Goal: Information Seeking & Learning: Check status

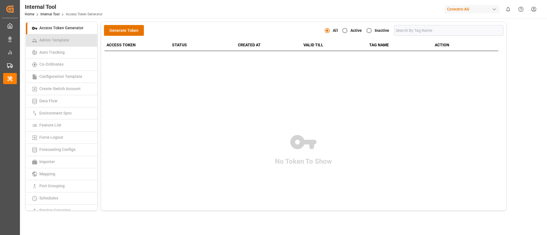
drag, startPoint x: 72, startPoint y: 37, endPoint x: 78, endPoint y: 44, distance: 8.9
click at [72, 37] on link "Admin Template" at bounding box center [61, 40] width 71 height 12
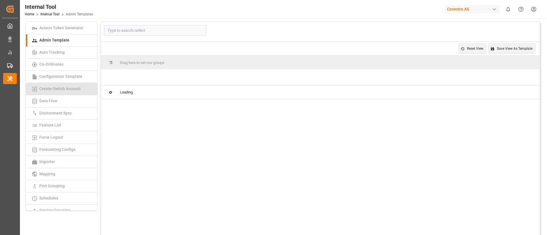
type input "Non-Conformances"
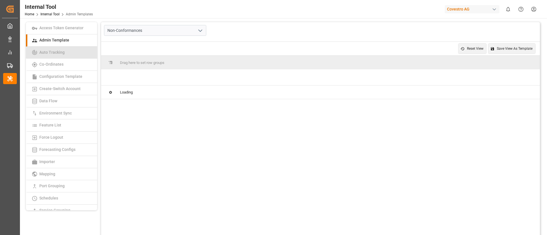
click at [57, 54] on span "Auto Tracking" at bounding box center [52, 52] width 29 height 5
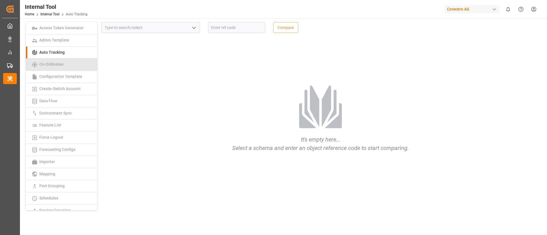
click at [43, 65] on span "Co-Ordinates" at bounding box center [52, 64] width 28 height 5
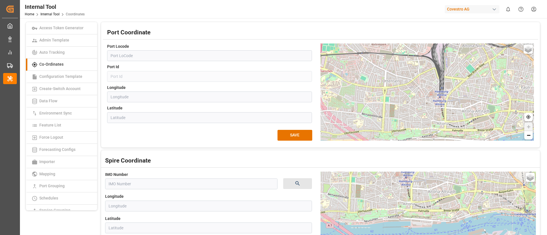
drag, startPoint x: 408, startPoint y: 100, endPoint x: 445, endPoint y: 151, distance: 63.2
click at [445, 151] on div "Port Coordinate Port Locode Port Id Longitude Latitude SAVE Basic Grayscale Str…" at bounding box center [320, 147] width 438 height 251
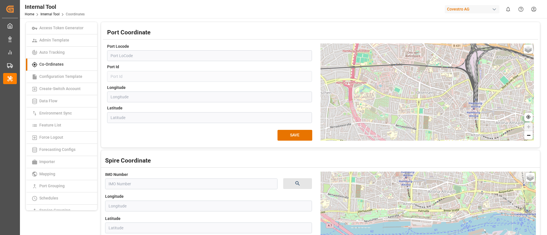
drag, startPoint x: 438, startPoint y: 112, endPoint x: 457, endPoint y: 119, distance: 20.3
click at [457, 119] on div "Basic Grayscale Streets Dark + −" at bounding box center [426, 92] width 213 height 97
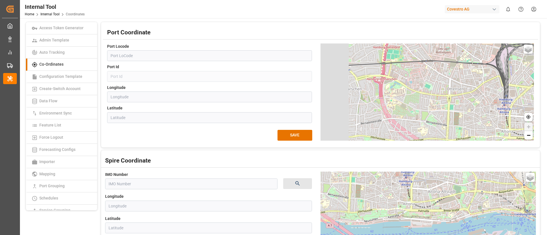
drag, startPoint x: 412, startPoint y: 113, endPoint x: 442, endPoint y: 109, distance: 30.7
click at [442, 109] on div "Basic Grayscale Streets Dark + −" at bounding box center [426, 92] width 213 height 97
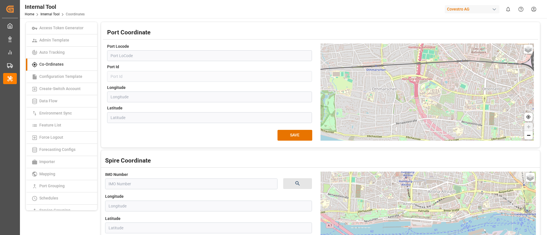
click at [465, 108] on div "Basic Grayscale Streets Dark + −" at bounding box center [426, 92] width 213 height 97
drag, startPoint x: 436, startPoint y: 109, endPoint x: 442, endPoint y: 109, distance: 6.0
click at [442, 109] on div "Basic Grayscale Streets Dark + −" at bounding box center [426, 92] width 213 height 97
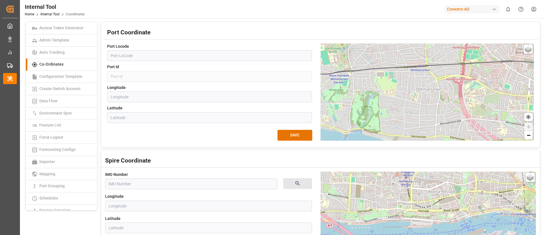
drag, startPoint x: 405, startPoint y: 109, endPoint x: 446, endPoint y: 109, distance: 41.0
click at [446, 109] on div "Basic Grayscale Streets Dark + −" at bounding box center [426, 92] width 213 height 97
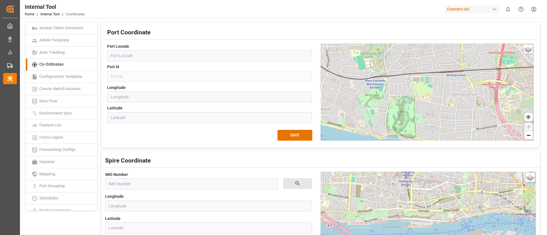
drag, startPoint x: 413, startPoint y: 119, endPoint x: 451, endPoint y: 128, distance: 39.0
click at [451, 128] on div "Basic Grayscale Streets Dark + −" at bounding box center [426, 92] width 213 height 97
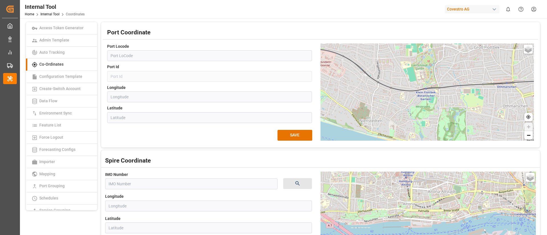
drag, startPoint x: 427, startPoint y: 116, endPoint x: 456, endPoint y: 126, distance: 31.2
click at [456, 126] on div "Basic Grayscale Streets Dark + −" at bounding box center [426, 92] width 213 height 97
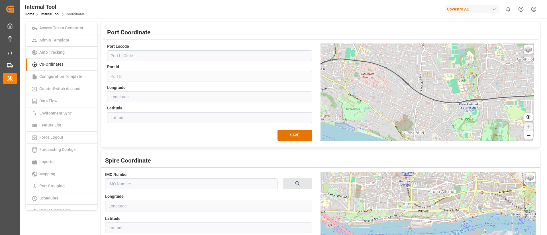
drag, startPoint x: 407, startPoint y: 117, endPoint x: 452, endPoint y: 126, distance: 46.1
click at [452, 126] on div "Basic Grayscale Streets Dark + −" at bounding box center [426, 92] width 213 height 97
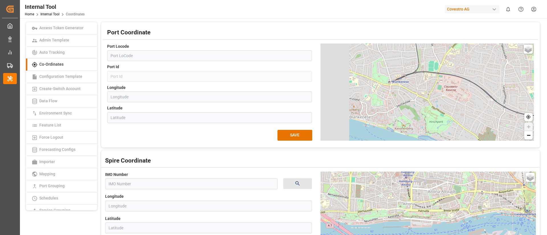
drag, startPoint x: 393, startPoint y: 116, endPoint x: 447, endPoint y: 122, distance: 53.9
click at [449, 122] on div "Basic Grayscale Streets Dark + −" at bounding box center [426, 92] width 213 height 97
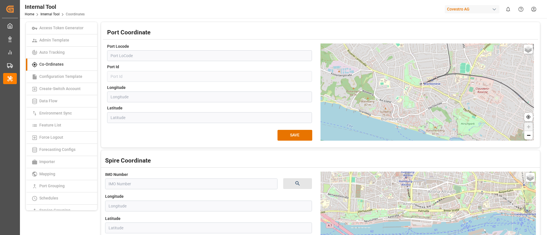
drag, startPoint x: 399, startPoint y: 115, endPoint x: 425, endPoint y: 117, distance: 26.0
click at [425, 117] on div "Basic Grayscale Streets Dark + −" at bounding box center [426, 92] width 213 height 97
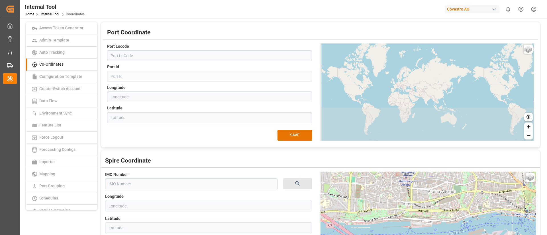
drag, startPoint x: 445, startPoint y: 128, endPoint x: 451, endPoint y: 81, distance: 47.6
click at [451, 81] on div "Basic Grayscale Streets Dark + −" at bounding box center [426, 92] width 213 height 97
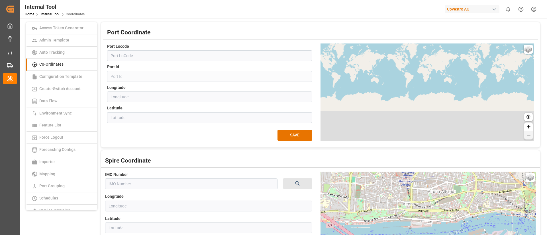
drag, startPoint x: 443, startPoint y: 117, endPoint x: 445, endPoint y: 78, distance: 39.0
click at [445, 78] on div "Basic Grayscale Streets Dark + −" at bounding box center [426, 92] width 213 height 97
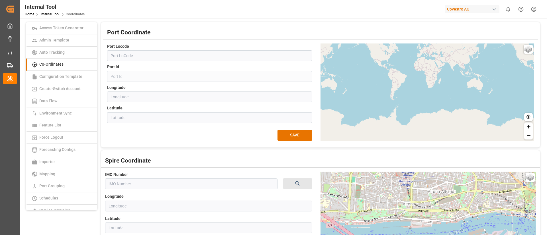
drag, startPoint x: 438, startPoint y: 89, endPoint x: 455, endPoint y: 132, distance: 46.5
click at [455, 132] on div "Basic Grayscale Streets Dark + −" at bounding box center [426, 92] width 213 height 97
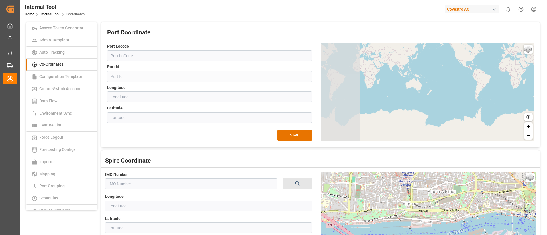
drag, startPoint x: 357, startPoint y: 95, endPoint x: 441, endPoint y: 95, distance: 83.4
click at [441, 95] on div "Basic Grayscale Streets Dark + −" at bounding box center [426, 92] width 213 height 97
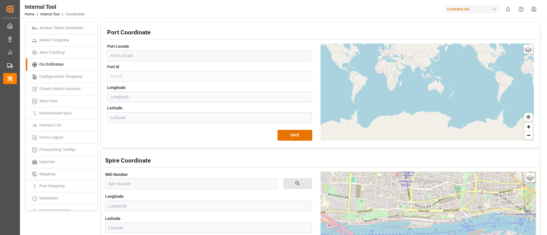
drag, startPoint x: 390, startPoint y: 94, endPoint x: 415, endPoint y: 97, distance: 24.3
click at [415, 97] on div "Basic Grayscale Streets Dark + −" at bounding box center [426, 92] width 213 height 97
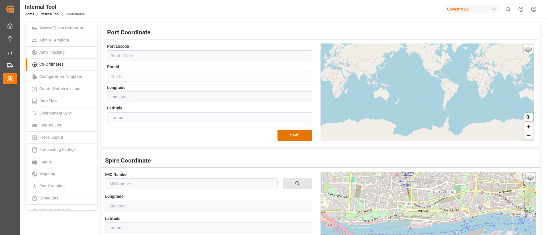
drag, startPoint x: 362, startPoint y: 94, endPoint x: 451, endPoint y: 100, distance: 89.1
click at [451, 100] on div "Basic Grayscale Streets Dark + −" at bounding box center [426, 92] width 213 height 97
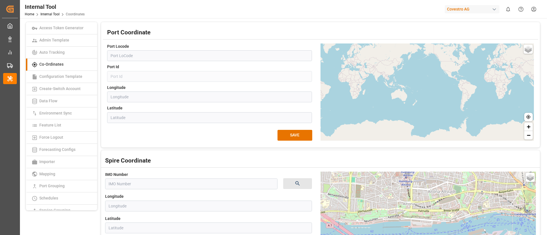
drag, startPoint x: 412, startPoint y: 102, endPoint x: 423, endPoint y: 103, distance: 11.4
click at [423, 103] on div "Basic Grayscale Streets Dark + −" at bounding box center [426, 92] width 213 height 97
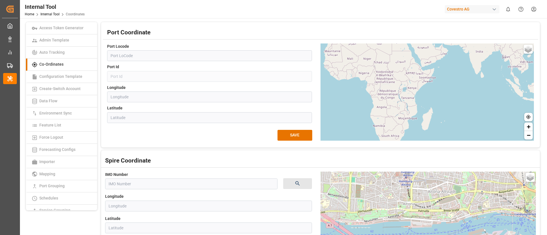
drag, startPoint x: 378, startPoint y: 101, endPoint x: 406, endPoint y: 125, distance: 36.2
click at [406, 125] on div "Basic Grayscale Streets Dark + −" at bounding box center [426, 92] width 213 height 97
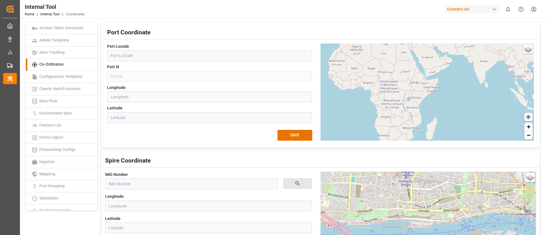
drag, startPoint x: 400, startPoint y: 108, endPoint x: 404, endPoint y: 122, distance: 14.7
click at [404, 122] on div "Basic Grayscale Streets Dark + −" at bounding box center [426, 92] width 213 height 97
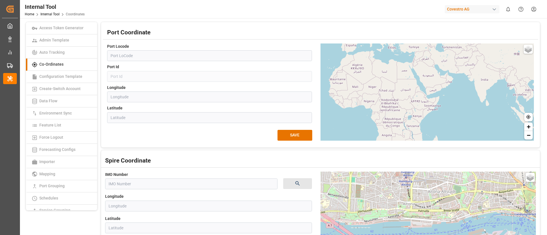
drag, startPoint x: 401, startPoint y: 111, endPoint x: 399, endPoint y: 122, distance: 11.4
click at [399, 122] on div "Basic Grayscale Streets Dark + −" at bounding box center [426, 92] width 213 height 97
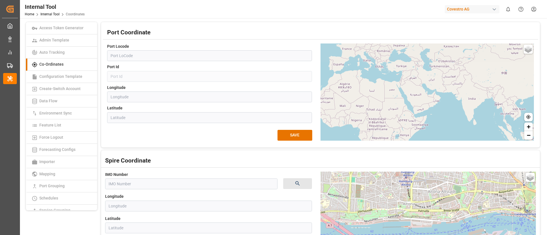
drag, startPoint x: 413, startPoint y: 113, endPoint x: 400, endPoint y: 132, distance: 22.8
click at [400, 132] on div "Basic Grayscale Streets Dark + −" at bounding box center [426, 92] width 213 height 97
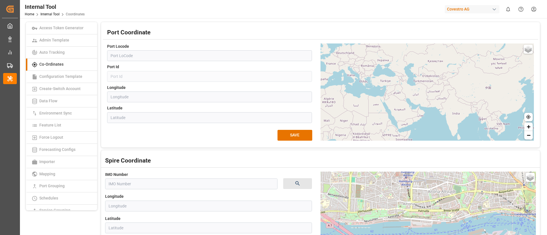
drag, startPoint x: 429, startPoint y: 113, endPoint x: 415, endPoint y: 126, distance: 19.3
click at [415, 126] on div "Basic Grayscale Streets Dark + −" at bounding box center [426, 92] width 213 height 97
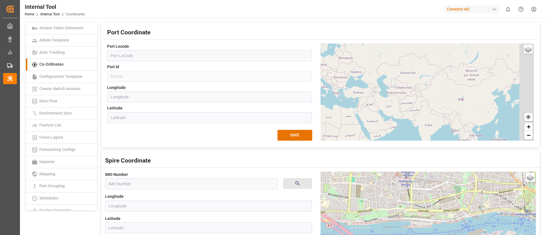
drag, startPoint x: 438, startPoint y: 117, endPoint x: 411, endPoint y: 128, distance: 29.3
click at [411, 128] on div "Basic Grayscale Streets Dark + −" at bounding box center [426, 92] width 213 height 97
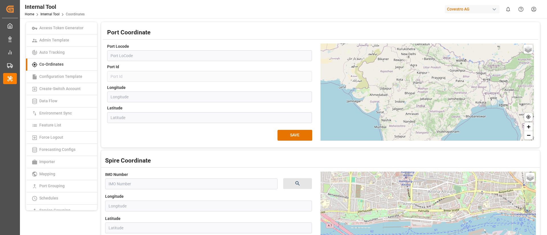
drag, startPoint x: 467, startPoint y: 122, endPoint x: 460, endPoint y: 109, distance: 15.2
click at [460, 109] on div "Basic Grayscale Streets Dark + −" at bounding box center [426, 92] width 213 height 97
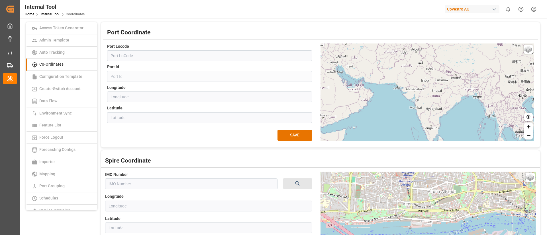
drag, startPoint x: 473, startPoint y: 123, endPoint x: 467, endPoint y: 99, distance: 25.3
click at [467, 99] on div "Basic Grayscale Streets Dark + −" at bounding box center [426, 92] width 213 height 97
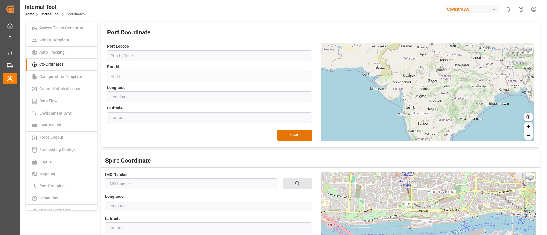
drag, startPoint x: 434, startPoint y: 109, endPoint x: 445, endPoint y: 138, distance: 31.4
click at [445, 138] on div "Basic Grayscale Streets Dark + −" at bounding box center [426, 92] width 213 height 97
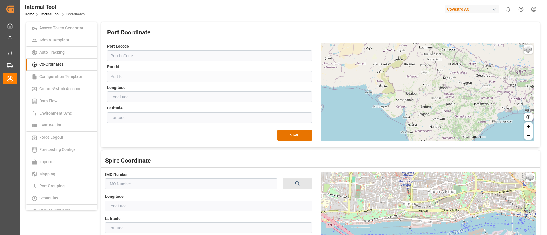
drag, startPoint x: 446, startPoint y: 113, endPoint x: 448, endPoint y: 128, distance: 15.0
click at [448, 128] on div "Basic Grayscale Streets Dark + −" at bounding box center [426, 92] width 213 height 97
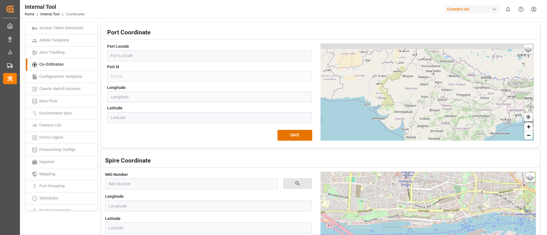
drag, startPoint x: 448, startPoint y: 118, endPoint x: 447, endPoint y: 131, distance: 12.9
click at [447, 131] on div "Basic Grayscale Streets Dark + −" at bounding box center [426, 92] width 213 height 97
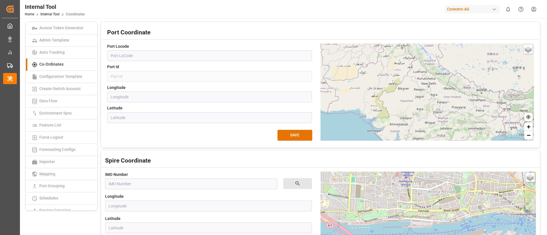
drag, startPoint x: 450, startPoint y: 125, endPoint x: 445, endPoint y: 136, distance: 12.5
click at [445, 136] on div "Basic Grayscale Streets Dark + −" at bounding box center [426, 92] width 213 height 97
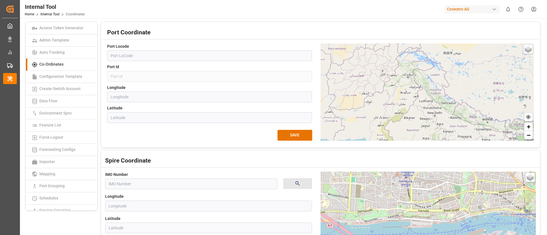
drag, startPoint x: 431, startPoint y: 91, endPoint x: 437, endPoint y: 121, distance: 29.9
click at [437, 121] on div "Basic Grayscale Streets Dark + −" at bounding box center [426, 92] width 213 height 97
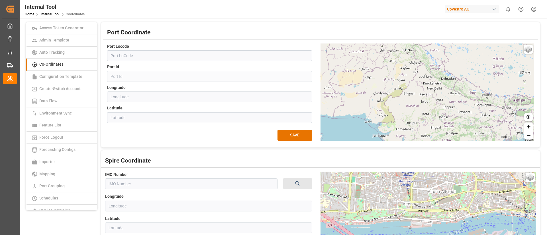
drag, startPoint x: 437, startPoint y: 119, endPoint x: 437, endPoint y: 95, distance: 24.5
click at [437, 95] on div "Basic Grayscale Streets Dark + −" at bounding box center [426, 92] width 213 height 97
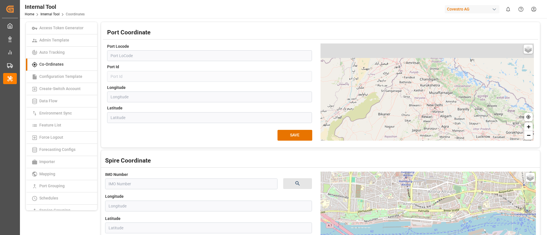
drag, startPoint x: 436, startPoint y: 97, endPoint x: 443, endPoint y: 133, distance: 36.2
click at [443, 133] on div "Basic Grayscale Streets Dark + −" at bounding box center [426, 92] width 213 height 97
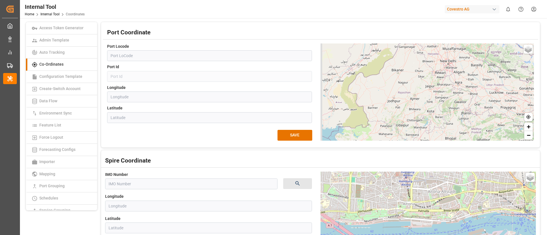
drag, startPoint x: 450, startPoint y: 122, endPoint x: 464, endPoint y: 75, distance: 48.5
click at [463, 74] on div "Basic Grayscale Streets Dark + −" at bounding box center [426, 92] width 213 height 97
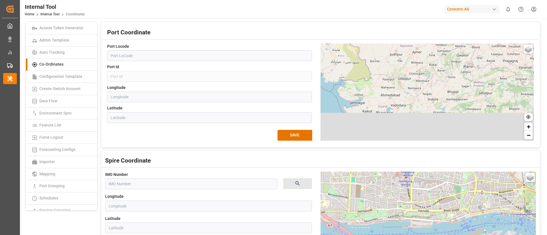
drag, startPoint x: 458, startPoint y: 122, endPoint x: 461, endPoint y: 72, distance: 49.4
click at [461, 68] on div "Basic Grayscale Streets Dark + −" at bounding box center [426, 92] width 213 height 97
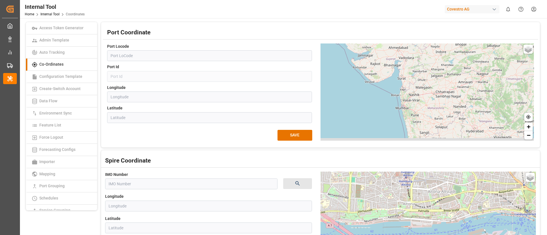
drag, startPoint x: 453, startPoint y: 113, endPoint x: 462, endPoint y: 60, distance: 54.0
click at [462, 60] on div "Basic Grayscale Streets Dark + −" at bounding box center [426, 92] width 213 height 97
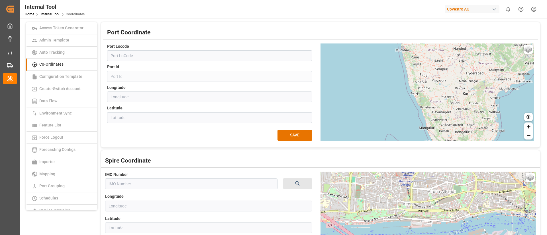
drag, startPoint x: 462, startPoint y: 99, endPoint x: 460, endPoint y: 63, distance: 35.4
click at [460, 63] on div "Basic Grayscale Streets Dark + −" at bounding box center [426, 92] width 213 height 97
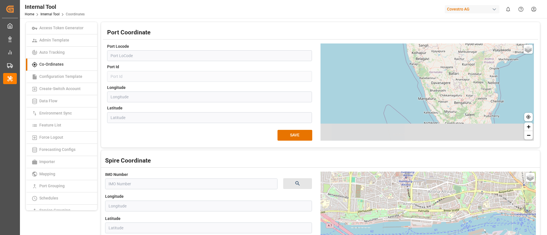
drag, startPoint x: 467, startPoint y: 116, endPoint x: 466, endPoint y: 87, distance: 29.1
click at [466, 87] on div "Basic Grayscale Streets Dark + −" at bounding box center [426, 92] width 213 height 97
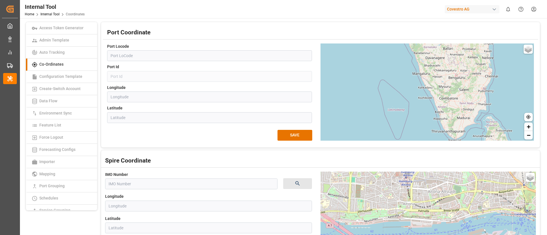
drag, startPoint x: 465, startPoint y: 106, endPoint x: 459, endPoint y: 75, distance: 31.1
click at [459, 75] on div "Basic Grayscale Streets Dark + −" at bounding box center [426, 92] width 213 height 97
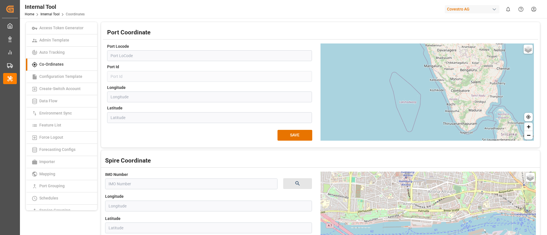
drag, startPoint x: 453, startPoint y: 84, endPoint x: 465, endPoint y: 82, distance: 12.5
click at [465, 82] on div "Basic Grayscale Streets Dark + −" at bounding box center [426, 92] width 213 height 97
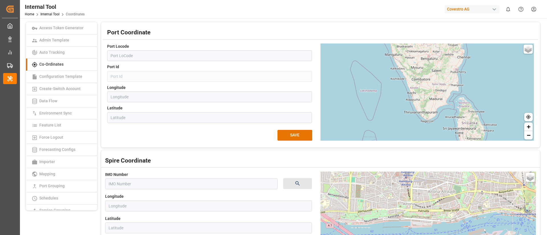
drag, startPoint x: 425, startPoint y: 115, endPoint x: 401, endPoint y: 103, distance: 27.0
click at [391, 103] on div "Basic Grayscale Streets Dark + −" at bounding box center [426, 92] width 213 height 97
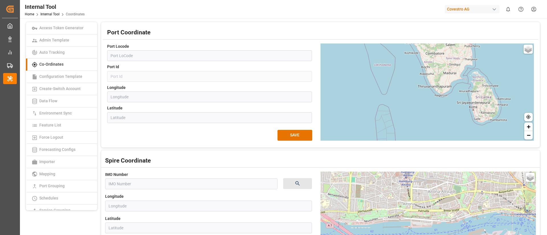
drag, startPoint x: 396, startPoint y: 133, endPoint x: 403, endPoint y: 109, distance: 25.2
click at [403, 109] on div "Basic Grayscale Streets Dark + −" at bounding box center [426, 92] width 213 height 97
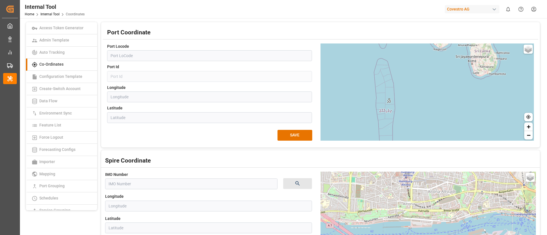
drag, startPoint x: 419, startPoint y: 136, endPoint x: 418, endPoint y: 90, distance: 46.1
click at [418, 90] on div "Basic Grayscale Streets Dark + −" at bounding box center [426, 92] width 213 height 97
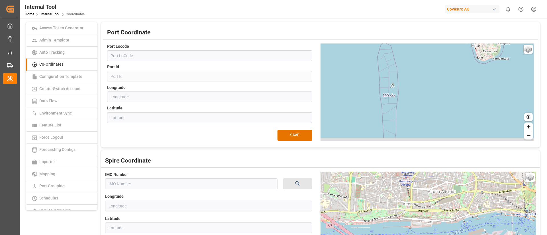
drag, startPoint x: 409, startPoint y: 111, endPoint x: 421, endPoint y: 63, distance: 49.1
click at [421, 63] on div "Basic Grayscale Streets Dark + −" at bounding box center [426, 92] width 213 height 97
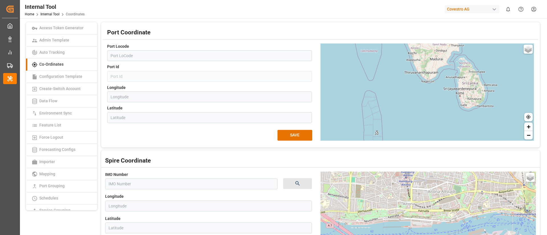
drag, startPoint x: 426, startPoint y: 74, endPoint x: 402, endPoint y: 154, distance: 83.3
click at [402, 154] on div "Port Coordinate Port Locode Port Id Longitude Latitude SAVE Basic Grayscale Str…" at bounding box center [320, 147] width 438 height 251
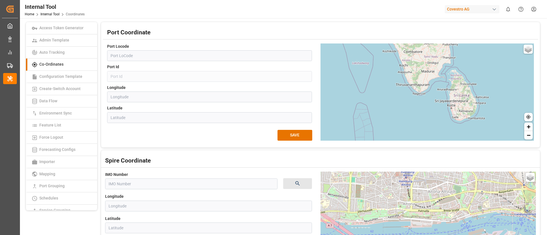
drag, startPoint x: 414, startPoint y: 132, endPoint x: 420, endPoint y: 127, distance: 8.3
click at [407, 142] on div "Port Coordinate Port Locode Port Id Longitude Latitude SAVE Basic Grayscale Str…" at bounding box center [320, 85] width 438 height 126
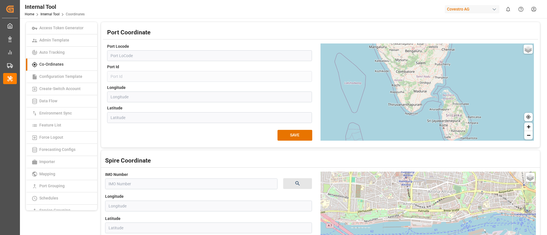
drag, startPoint x: 426, startPoint y: 110, endPoint x: 417, endPoint y: 133, distance: 25.3
click at [417, 133] on div "Basic Grayscale Streets Dark + −" at bounding box center [426, 92] width 213 height 97
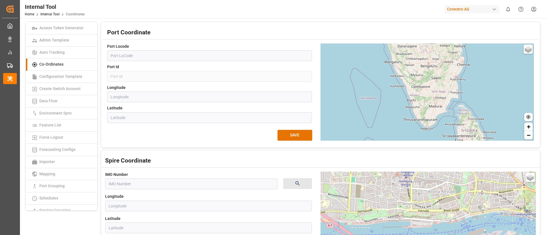
drag, startPoint x: 398, startPoint y: 121, endPoint x: 413, endPoint y: 136, distance: 21.3
click at [413, 136] on div "Basic Grayscale Streets Dark + −" at bounding box center [426, 92] width 213 height 97
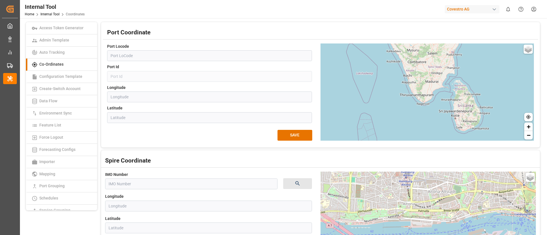
drag, startPoint x: 436, startPoint y: 131, endPoint x: 432, endPoint y: 106, distance: 25.0
click at [432, 106] on div "Basic Grayscale Streets Dark + −" at bounding box center [426, 92] width 213 height 97
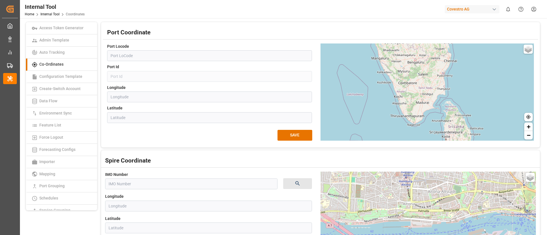
drag, startPoint x: 422, startPoint y: 120, endPoint x: 418, endPoint y: 131, distance: 10.9
click at [414, 137] on div "Basic Grayscale Streets Dark + −" at bounding box center [426, 92] width 213 height 97
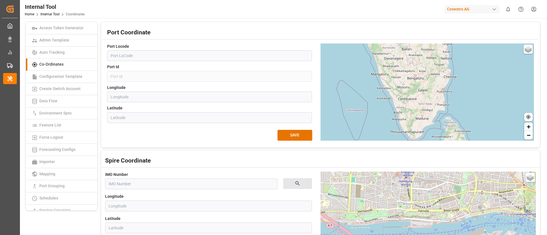
drag, startPoint x: 426, startPoint y: 107, endPoint x: 426, endPoint y: 128, distance: 21.4
click at [422, 138] on div "Basic Grayscale Streets Dark + −" at bounding box center [426, 92] width 213 height 97
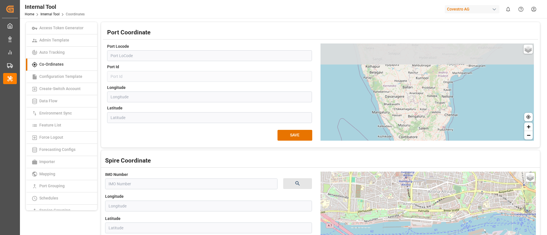
drag, startPoint x: 428, startPoint y: 110, endPoint x: 431, endPoint y: 128, distance: 18.8
click at [429, 139] on div "Basic Grayscale Streets Dark + −" at bounding box center [426, 92] width 213 height 97
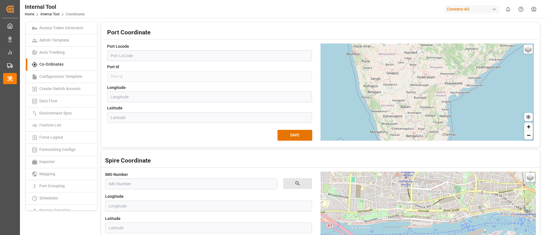
drag, startPoint x: 430, startPoint y: 120, endPoint x: 427, endPoint y: 142, distance: 22.1
click at [427, 142] on div "Port Coordinate Port Locode Port Id Longitude Latitude SAVE Basic Grayscale Str…" at bounding box center [320, 85] width 438 height 126
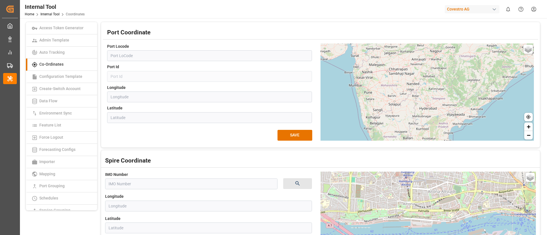
drag, startPoint x: 428, startPoint y: 101, endPoint x: 431, endPoint y: 133, distance: 31.4
click at [431, 133] on div "Basic Grayscale Streets Dark + −" at bounding box center [426, 92] width 213 height 97
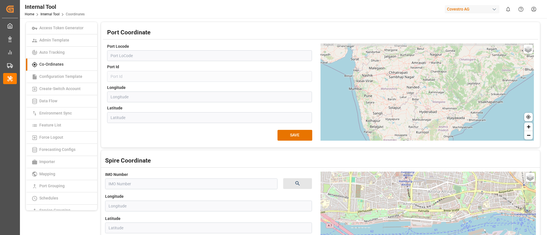
drag, startPoint x: 434, startPoint y: 122, endPoint x: 434, endPoint y: 126, distance: 4.0
click at [434, 126] on div "Basic Grayscale Streets Dark + −" at bounding box center [426, 92] width 213 height 97
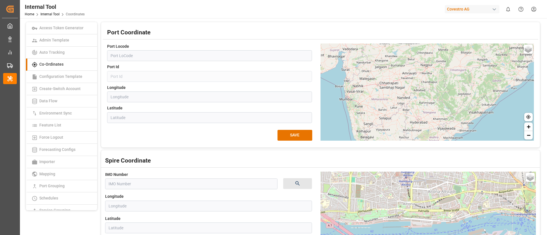
drag, startPoint x: 446, startPoint y: 118, endPoint x: 439, endPoint y: 125, distance: 10.3
click at [437, 127] on div "Basic Grayscale Streets Dark + −" at bounding box center [426, 92] width 213 height 97
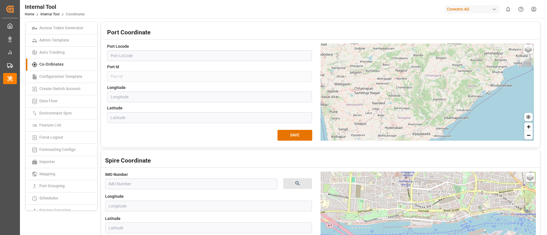
drag, startPoint x: 449, startPoint y: 118, endPoint x: 427, endPoint y: 121, distance: 21.6
click at [427, 121] on div "Basic Grayscale Streets Dark + −" at bounding box center [426, 92] width 213 height 97
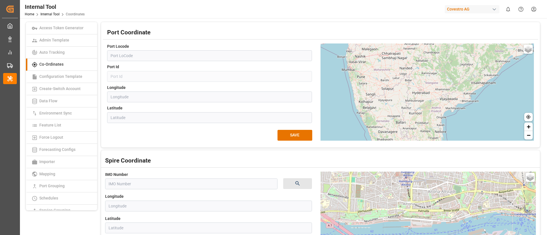
drag, startPoint x: 399, startPoint y: 126, endPoint x: 436, endPoint y: 79, distance: 59.1
click at [436, 79] on div "Basic Grayscale Streets Dark + −" at bounding box center [426, 92] width 213 height 97
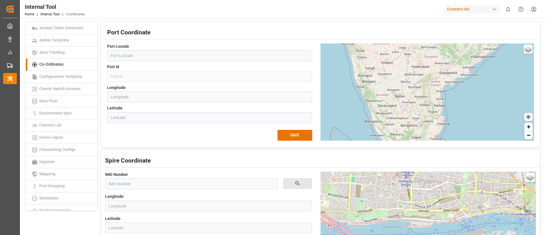
drag, startPoint x: 419, startPoint y: 112, endPoint x: 411, endPoint y: 96, distance: 18.1
click at [411, 96] on div "Basic Grayscale Streets Dark + −" at bounding box center [426, 92] width 213 height 97
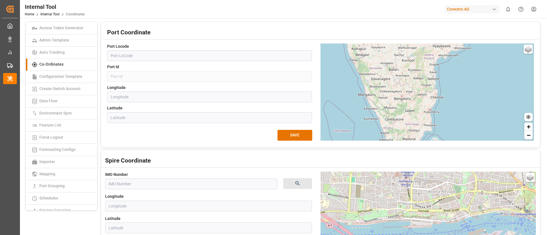
drag, startPoint x: 421, startPoint y: 113, endPoint x: 418, endPoint y: 94, distance: 19.6
click at [418, 94] on div "Basic Grayscale Streets Dark + −" at bounding box center [426, 92] width 213 height 97
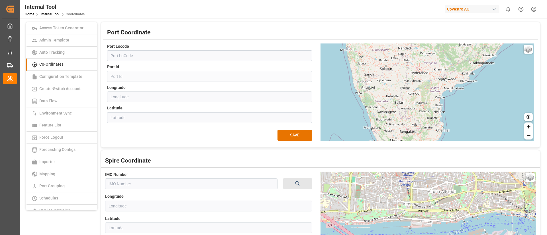
drag, startPoint x: 420, startPoint y: 108, endPoint x: 414, endPoint y: 109, distance: 6.0
click at [425, 133] on div "Basic Grayscale Streets Dark + −" at bounding box center [426, 92] width 213 height 97
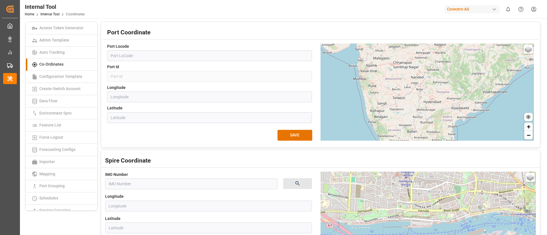
drag, startPoint x: 412, startPoint y: 101, endPoint x: 428, endPoint y: 106, distance: 17.0
click at [426, 141] on div "Port Coordinate Port Locode Port Id Longitude Latitude SAVE Basic Grayscale Str…" at bounding box center [320, 85] width 435 height 114
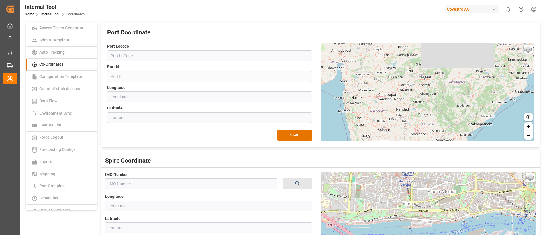
drag, startPoint x: 428, startPoint y: 104, endPoint x: 428, endPoint y: 115, distance: 10.8
click at [417, 136] on div "Basic Grayscale Streets Dark + −" at bounding box center [426, 92] width 213 height 97
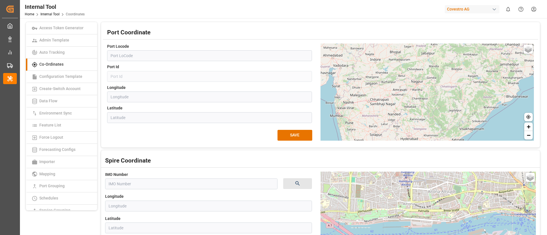
drag, startPoint x: 434, startPoint y: 93, endPoint x: 418, endPoint y: 128, distance: 38.9
click at [418, 143] on div "Port Coordinate Port Locode Port Id Longitude Latitude SAVE Basic Grayscale Str…" at bounding box center [320, 85] width 438 height 126
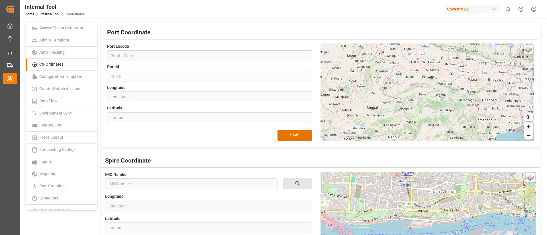
drag, startPoint x: 420, startPoint y: 86, endPoint x: 412, endPoint y: 131, distance: 45.5
click at [412, 131] on div "Basic Grayscale Streets Dark + −" at bounding box center [426, 92] width 213 height 97
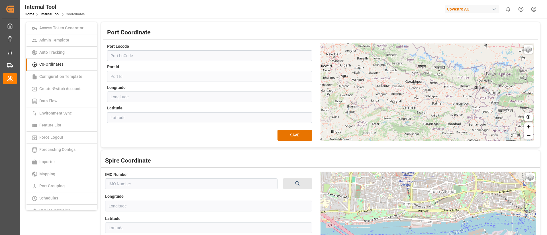
drag, startPoint x: 433, startPoint y: 112, endPoint x: 403, endPoint y: 124, distance: 33.1
click at [404, 128] on div "Basic Grayscale Streets Dark + −" at bounding box center [426, 92] width 213 height 97
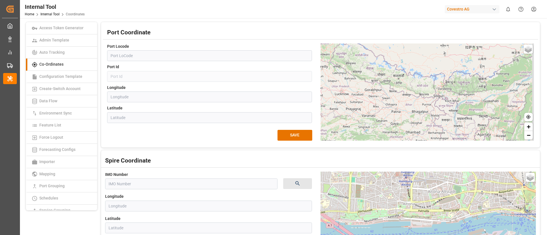
drag, startPoint x: 444, startPoint y: 106, endPoint x: 395, endPoint y: 127, distance: 53.0
click at [395, 127] on div "Basic Grayscale Streets Dark + −" at bounding box center [426, 92] width 213 height 97
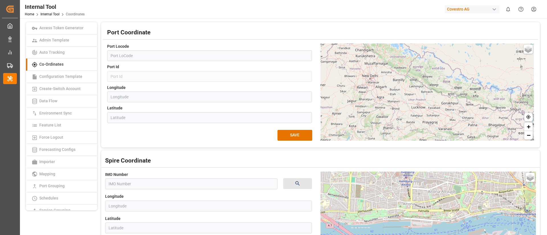
drag, startPoint x: 440, startPoint y: 103, endPoint x: 452, endPoint y: 109, distance: 13.2
click at [509, 104] on div "Basic Grayscale Streets Dark + −" at bounding box center [426, 92] width 213 height 97
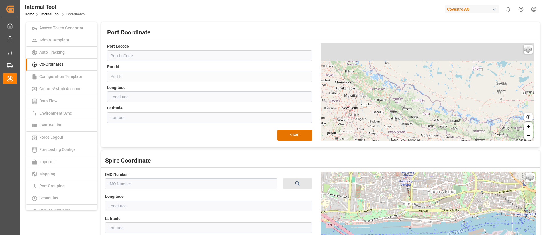
drag, startPoint x: 438, startPoint y: 109, endPoint x: 419, endPoint y: 138, distance: 34.7
click at [421, 141] on div "Port Coordinate Port Locode Port Id Longitude Latitude SAVE Basic Grayscale Str…" at bounding box center [320, 85] width 435 height 114
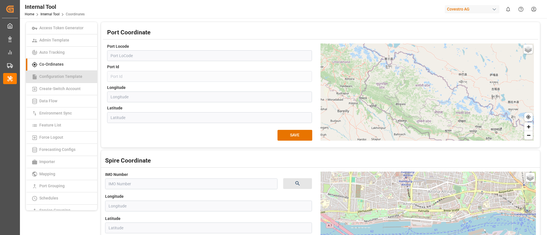
drag, startPoint x: 63, startPoint y: 75, endPoint x: 72, endPoint y: 75, distance: 9.4
click at [63, 75] on span "Configuration Template" at bounding box center [61, 76] width 46 height 5
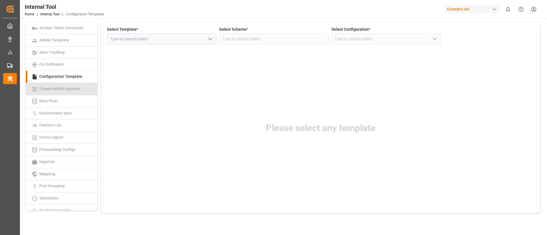
click at [67, 89] on span "Create-Switch Account" at bounding box center [60, 89] width 45 height 5
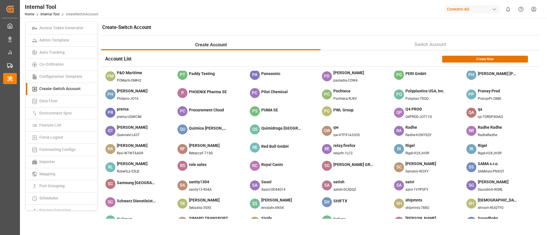
scroll to position [940, 0]
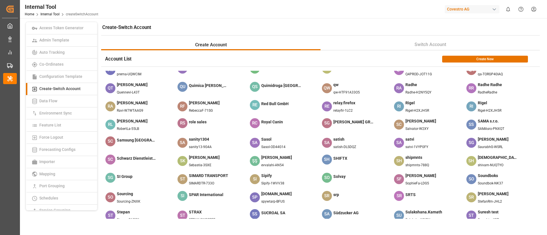
click at [493, 141] on span "Saurabh Gosavi" at bounding box center [497, 141] width 40 height 8
click at [481, 144] on div "Saurabh Gosavi SaurabhG-WSRL" at bounding box center [497, 143] width 40 height 13
click at [480, 145] on span "SaurabhG-WSRL" at bounding box center [497, 147] width 40 height 5
click at [484, 147] on span "SaurabhG-WSRL" at bounding box center [497, 147] width 40 height 5
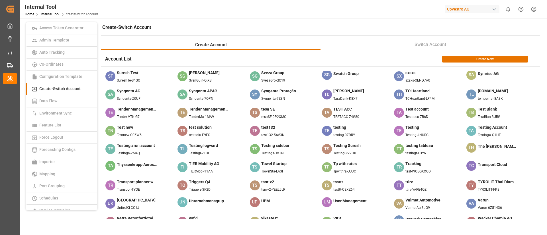
scroll to position [1110, 0]
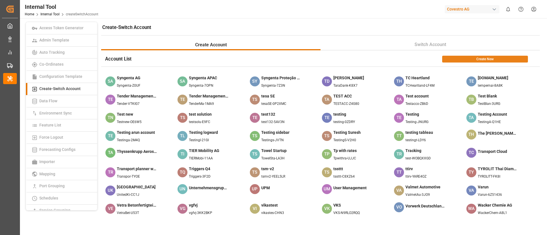
click at [473, 59] on button "Create New" at bounding box center [485, 59] width 86 height 7
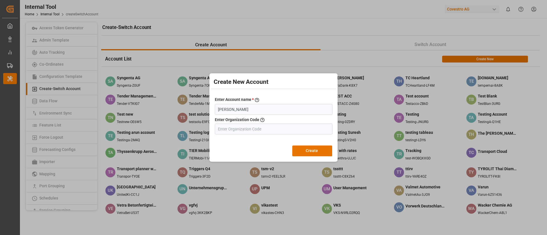
click at [223, 109] on input "Vismitha" at bounding box center [274, 109] width 118 height 11
click at [228, 109] on input "Vismitha" at bounding box center [274, 109] width 118 height 11
type input "Vismitha"
click at [225, 184] on div "Create New Account Enter Account name * Account Name Vismitha Enter Organizatio…" at bounding box center [273, 117] width 547 height 235
click at [237, 182] on div "Create New Account Enter Account name * Account Name Vismitha Enter Organizatio…" at bounding box center [273, 117] width 547 height 235
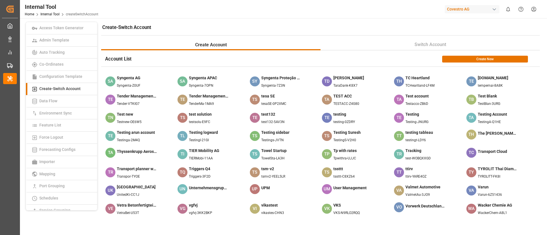
click at [237, 183] on div "UN Unternehmensgruppe Theo Müller S.e.c.s." at bounding box center [212, 191] width 72 height 16
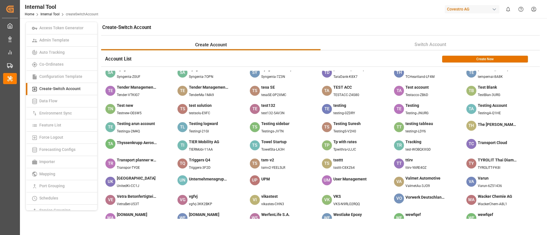
scroll to position [1076, 0]
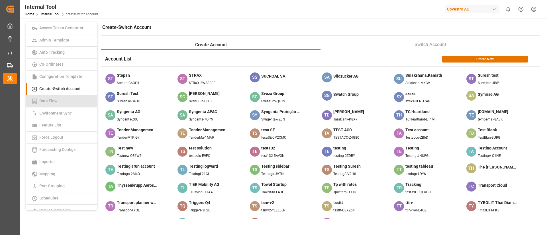
click at [55, 103] on span "Data Flow" at bounding box center [48, 101] width 21 height 5
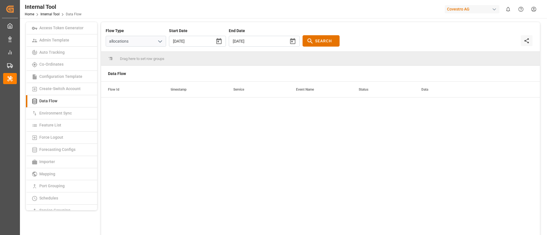
type input "2025/09/15"
type input "2025/09/23"
click at [59, 112] on span "Environment Sync" at bounding box center [56, 113] width 36 height 5
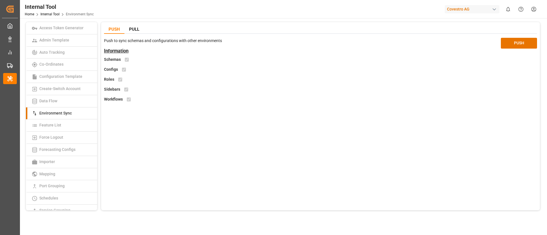
click at [139, 28] on div "PULL" at bounding box center [133, 29] width 19 height 9
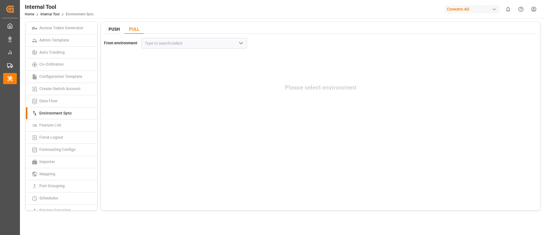
click at [116, 27] on div "PUSH" at bounding box center [114, 29] width 20 height 9
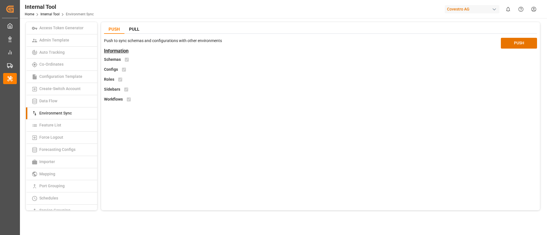
click at [124, 68] on div "Configs" at bounding box center [175, 70] width 143 height 6
click at [123, 83] on div "Push to sync schemas and configurations with other environments Information Sch…" at bounding box center [320, 70] width 433 height 65
click at [124, 100] on div "Workflows" at bounding box center [175, 100] width 143 height 6
click at [70, 126] on link "Feature List" at bounding box center [61, 126] width 71 height 12
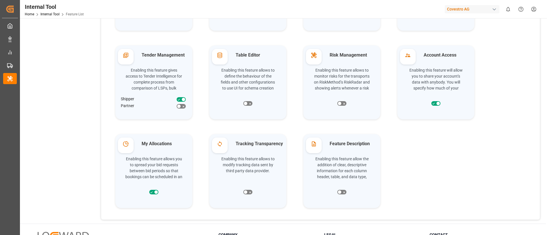
scroll to position [854, 0]
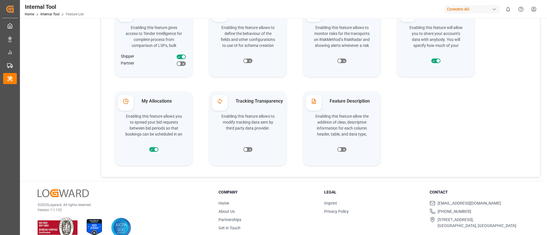
click at [169, 125] on div "Enabling this feature allows you to spread your bid requests between bid period…" at bounding box center [153, 124] width 63 height 25
click at [153, 104] on label "My Allocations" at bounding box center [162, 101] width 56 height 7
click at [154, 101] on label "My Allocations" at bounding box center [162, 101] width 56 height 7
click at [128, 100] on icon at bounding box center [126, 102] width 6 height 6
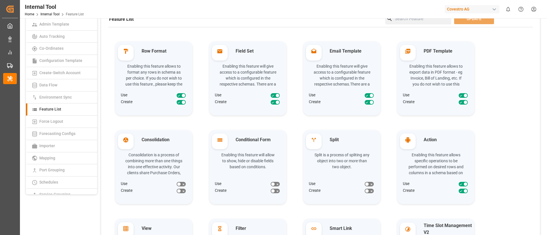
scroll to position [0, 0]
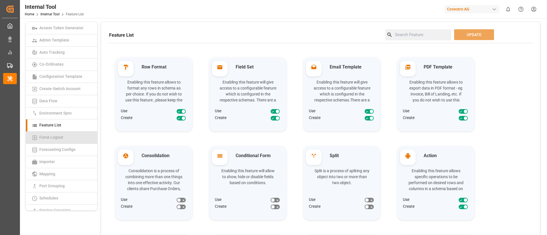
click at [58, 138] on span "Force Logout" at bounding box center [51, 137] width 27 height 5
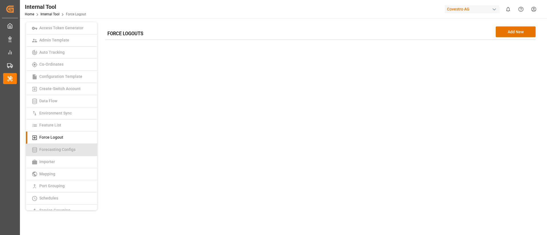
click at [61, 153] on link "Forecasting Configs" at bounding box center [61, 150] width 71 height 12
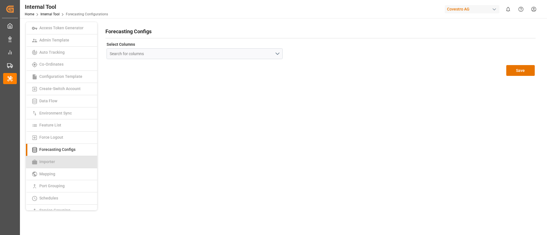
click at [56, 163] on span "Importer" at bounding box center [47, 162] width 19 height 5
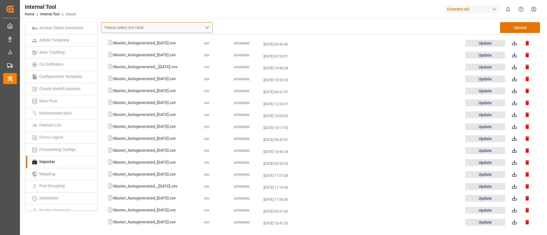
click at [189, 28] on div "Please select the table" at bounding box center [154, 28] width 100 height 6
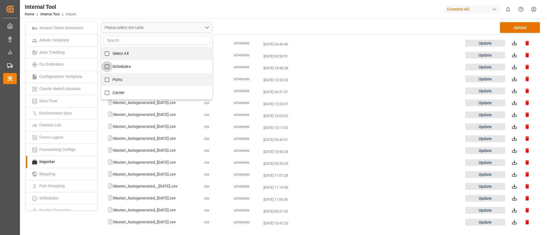
click at [108, 67] on input "Schedules" at bounding box center [106, 66] width 11 height 11
checkbox input "true"
click at [247, 7] on div "Internal Tool Home Internal Tool import Covestro AG 0 Notifications Only show u…" at bounding box center [281, 9] width 531 height 18
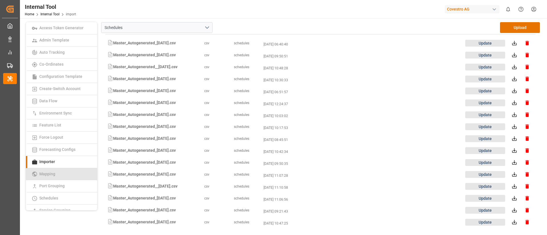
click at [44, 171] on link "Mapping" at bounding box center [61, 175] width 71 height 12
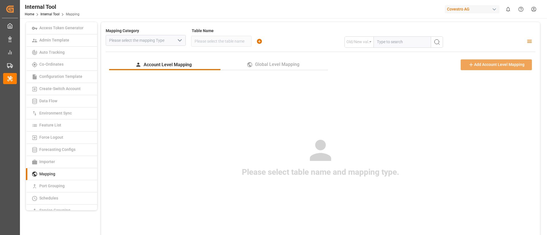
click at [282, 58] on div "Account Level Mapping Global Level Mapping Add Account Level Mapping" at bounding box center [320, 65] width 429 height 19
click at [281, 61] on span "Global Level Mapping" at bounding box center [277, 64] width 49 height 7
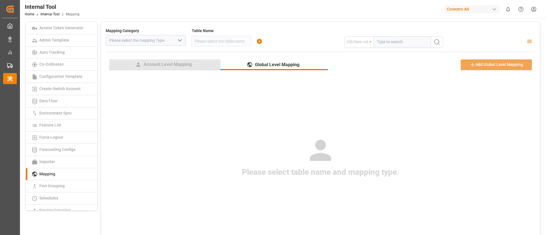
click at [163, 60] on button "Account Level Mapping" at bounding box center [164, 65] width 111 height 11
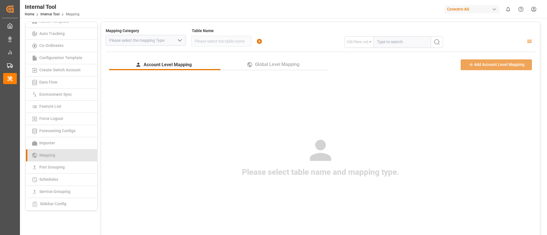
scroll to position [43, 0]
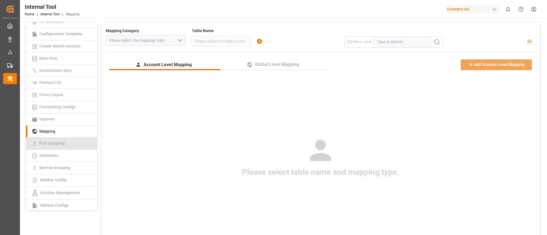
click at [59, 141] on link "Port Grouping" at bounding box center [61, 144] width 71 height 12
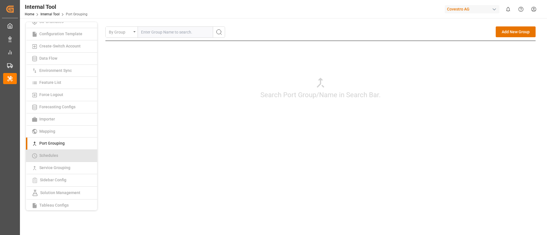
click at [59, 158] on span "Schedules" at bounding box center [49, 155] width 22 height 5
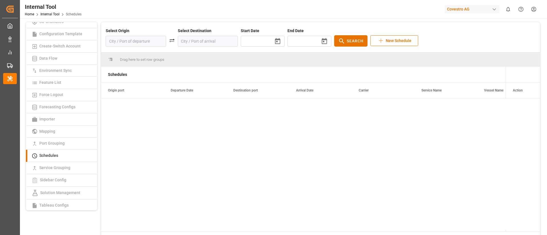
type input "2025/09/22"
type input "2025/11/10"
click at [136, 44] on input at bounding box center [136, 41] width 60 height 11
click at [127, 54] on div "BEANR - Antwerp" at bounding box center [139, 59] width 48 height 12
type input "BEANR - Antwerp"
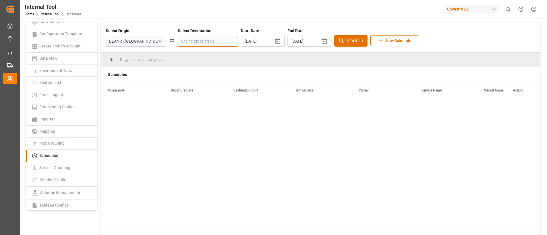
click at [195, 42] on input at bounding box center [208, 41] width 60 height 11
click at [132, 41] on input "BEANR - Antwerp" at bounding box center [136, 41] width 60 height 11
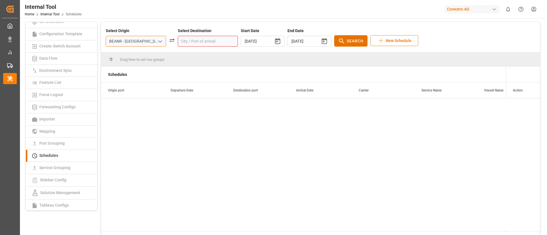
click at [132, 41] on input "BEANR - Antwerp" at bounding box center [136, 41] width 60 height 11
click at [130, 54] on div "DEHAM - Hamburg" at bounding box center [139, 59] width 48 height 12
type input "DEHAM - Hamburg"
click at [187, 40] on input at bounding box center [208, 41] width 60 height 11
click at [193, 59] on div "THLCH - Laem Chabang" at bounding box center [211, 59] width 48 height 12
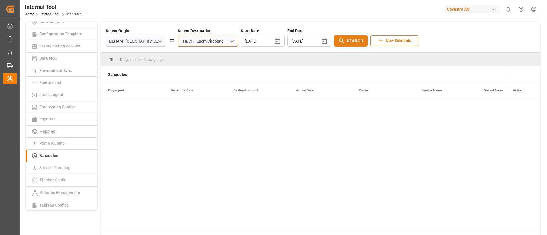
type input "THLCH - Laem Chabang"
click at [346, 39] on span "Search" at bounding box center [354, 41] width 17 height 6
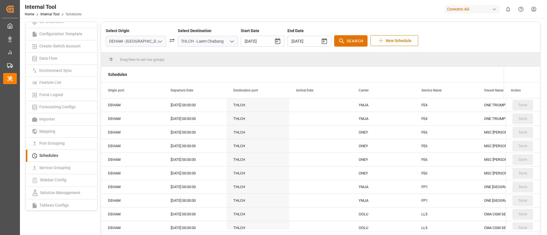
scroll to position [43, 0]
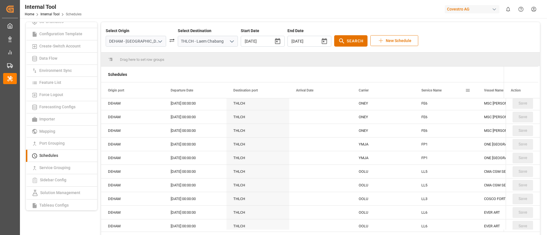
click at [432, 91] on span "Service Name" at bounding box center [431, 91] width 20 height 4
click at [440, 89] on span "Service Name" at bounding box center [431, 91] width 20 height 4
click at [468, 90] on span at bounding box center [467, 90] width 5 height 5
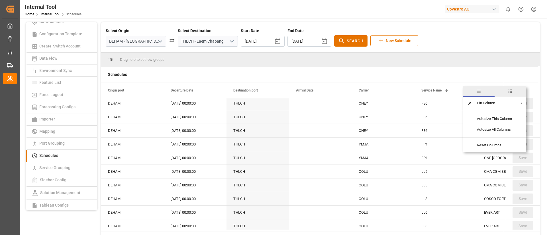
click at [507, 92] on span "columns" at bounding box center [510, 92] width 32 height 10
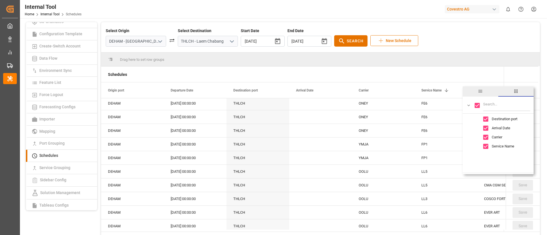
scroll to position [0, 0]
click at [477, 92] on span "general" at bounding box center [479, 91] width 5 height 5
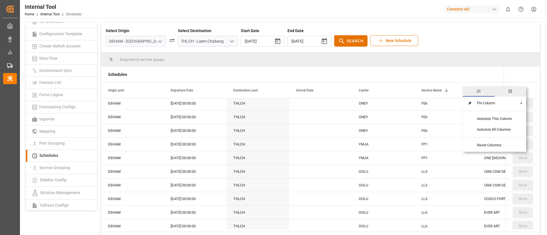
click at [440, 61] on div "Drag here to set row groups" at bounding box center [320, 60] width 438 height 14
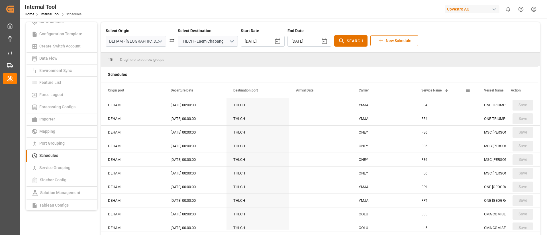
click at [430, 92] on span "Service Name" at bounding box center [431, 91] width 20 height 4
click at [445, 59] on div "Drag here to set row groups" at bounding box center [320, 60] width 438 height 14
drag, startPoint x: 52, startPoint y: 165, endPoint x: 49, endPoint y: 167, distance: 3.1
click at [51, 166] on span "Service Grouping" at bounding box center [55, 168] width 34 height 5
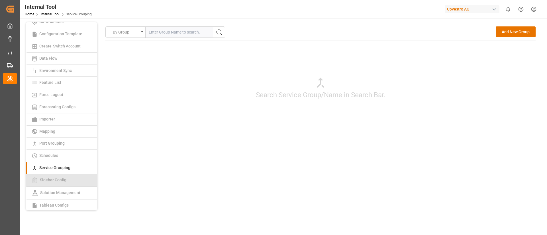
click at [57, 180] on span "Sidebar Config" at bounding box center [53, 180] width 30 height 5
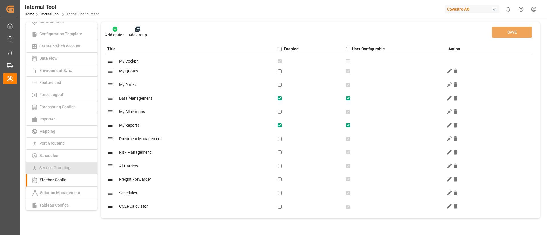
click at [53, 170] on span "Service Grouping" at bounding box center [55, 168] width 34 height 5
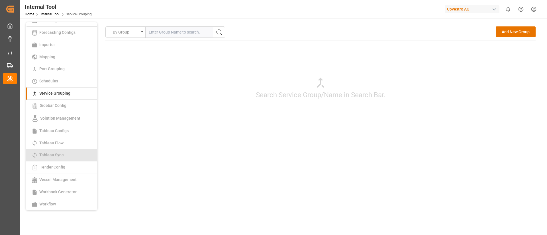
scroll to position [75, 0]
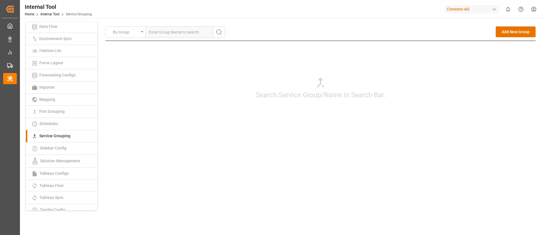
click at [164, 30] on input "text" at bounding box center [178, 32] width 67 height 11
type input "FE6"
click at [222, 28] on button "search button" at bounding box center [219, 32] width 12 height 11
click at [526, 46] on div "Delete" at bounding box center [528, 47] width 13 height 7
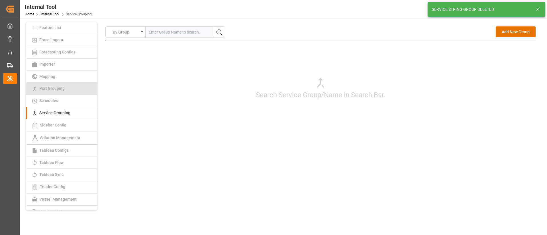
scroll to position [117, 0]
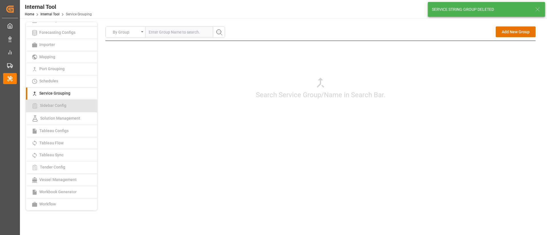
click at [56, 105] on span "Sidebar Config" at bounding box center [53, 105] width 30 height 5
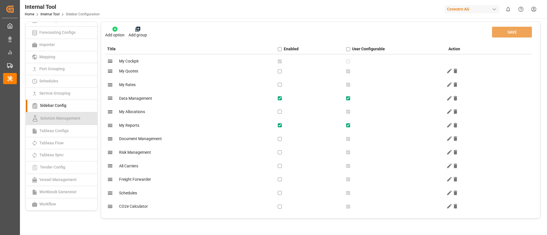
click at [57, 116] on span "Solution Management" at bounding box center [60, 118] width 44 height 5
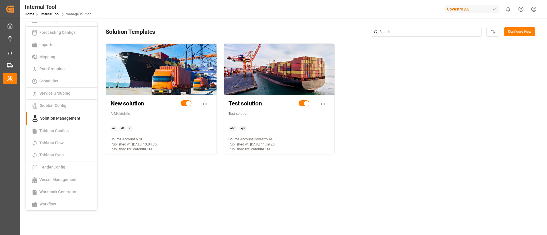
click at [206, 104] on html "Created by potrace 1.15, written by Peter Selinger 2001-2017 Created by potrace…" at bounding box center [273, 117] width 547 height 235
click at [195, 158] on html "Created by potrace 1.15, written by Peter Selinger 2001-2017 Created by potrace…" at bounding box center [273, 117] width 547 height 235
click at [64, 130] on span "Tableau Configs" at bounding box center [54, 131] width 33 height 5
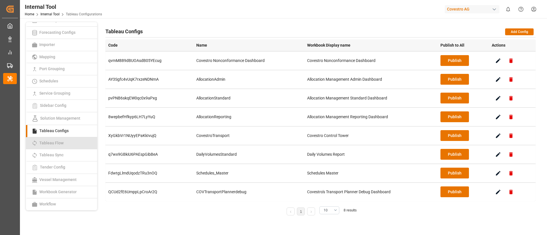
click at [58, 141] on span "Tableau Flow" at bounding box center [52, 143] width 28 height 5
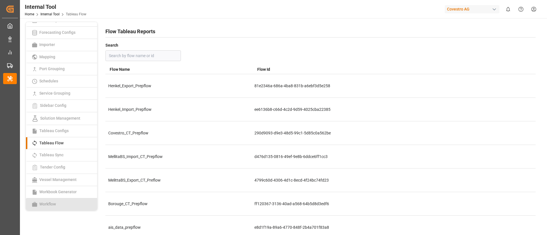
click at [60, 203] on link "Workflow" at bounding box center [61, 205] width 71 height 12
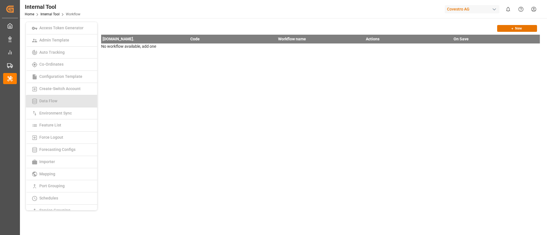
click at [60, 104] on link "Data Flow" at bounding box center [61, 101] width 71 height 12
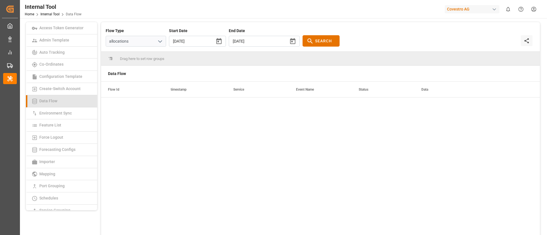
type input "2025/09/15"
type input "2025/09/23"
click at [138, 46] on input "allocations" at bounding box center [136, 41] width 60 height 11
click at [157, 40] on icon "open menu" at bounding box center [160, 41] width 7 height 7
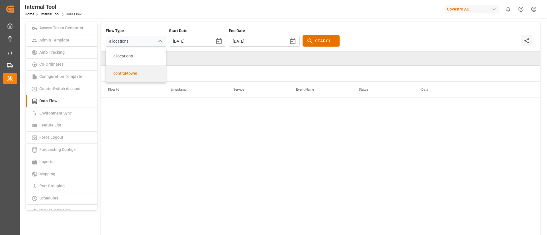
click at [140, 116] on div at bounding box center [320, 172] width 438 height 149
click at [158, 40] on icon "open menu" at bounding box center [160, 41] width 7 height 7
click at [139, 71] on div "control-tower" at bounding box center [136, 74] width 54 height 6
click at [158, 41] on polyline "open menu" at bounding box center [159, 42] width 3 height 2
click at [137, 53] on div "allocations" at bounding box center [136, 56] width 60 height 17
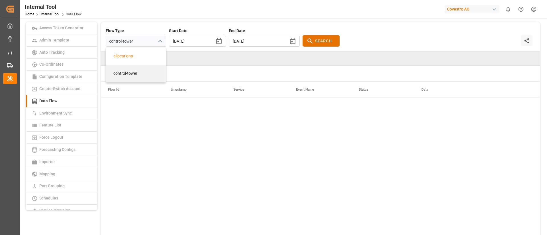
type input "allocations"
click at [315, 42] on span "Search" at bounding box center [323, 41] width 17 height 6
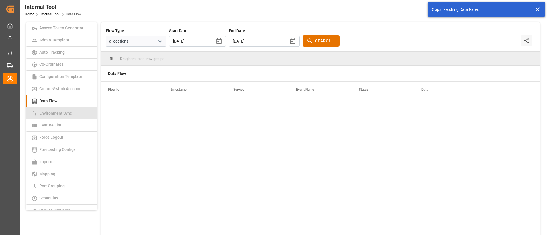
click at [62, 115] on span "Environment Sync" at bounding box center [56, 113] width 36 height 5
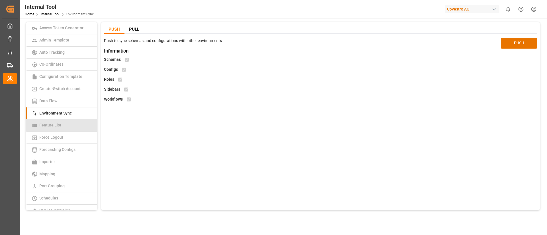
click at [57, 125] on span "Feature List" at bounding box center [50, 125] width 25 height 5
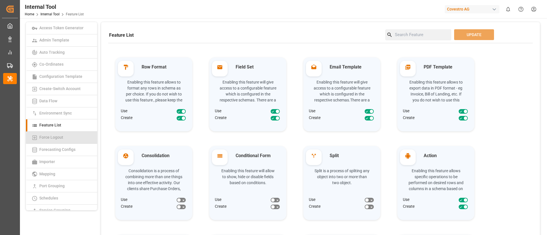
click at [56, 137] on span "Force Logout" at bounding box center [51, 137] width 27 height 5
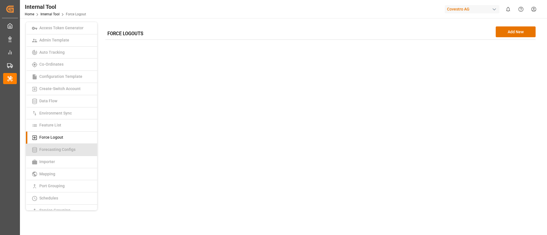
click at [58, 144] on link "Forecasting Configs" at bounding box center [61, 150] width 71 height 12
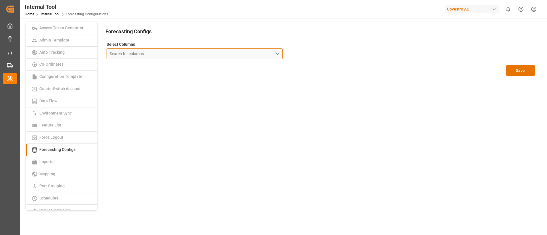
click at [205, 53] on div "Search for columns" at bounding box center [160, 54] width 100 height 6
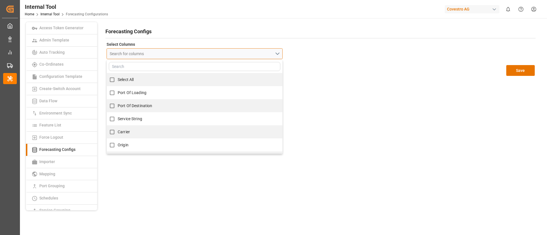
click at [230, 52] on button "Search for columns" at bounding box center [194, 53] width 176 height 11
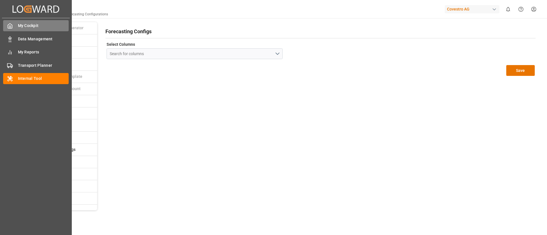
click at [17, 27] on div "My Cockpit My Cockpit" at bounding box center [35, 25] width 65 height 11
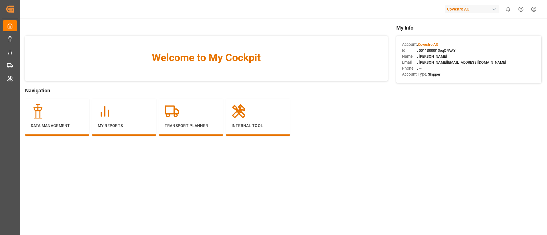
click at [472, 10] on div "Covestro AG" at bounding box center [471, 9] width 55 height 8
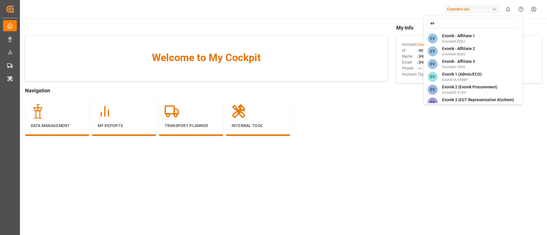
type input "e"
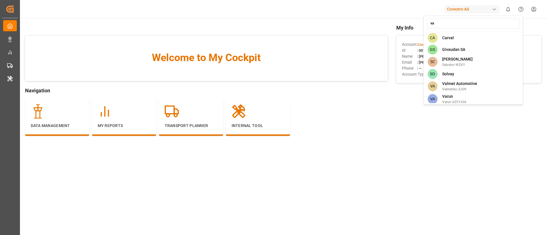
type input "v"
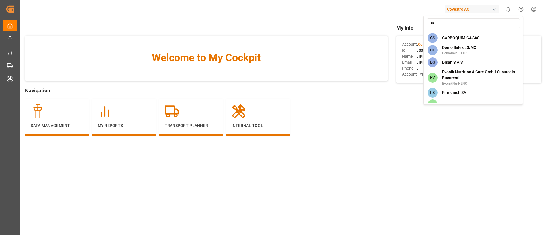
type input "s"
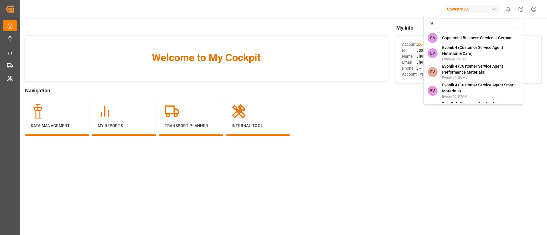
type input "v"
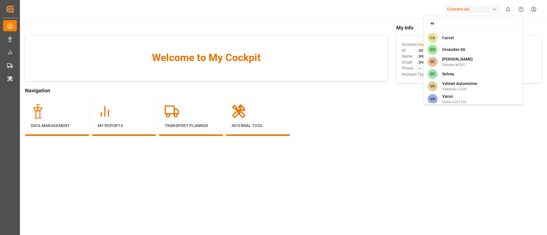
type input "v"
type input "s"
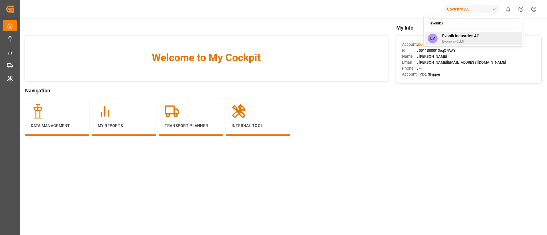
type input "evonik i"
click at [444, 34] on span "Evonik Industries AG" at bounding box center [460, 36] width 37 height 6
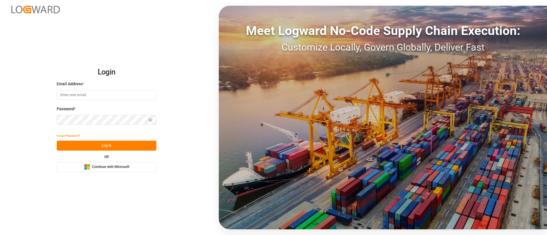
click at [120, 167] on span "Continue with Microsoft" at bounding box center [110, 167] width 37 height 5
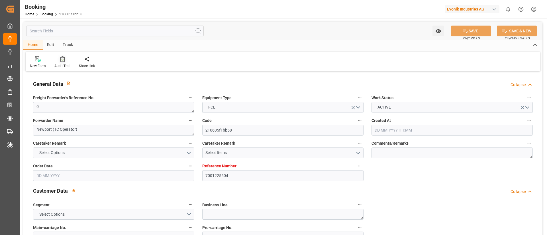
click at [59, 58] on div at bounding box center [62, 59] width 16 height 6
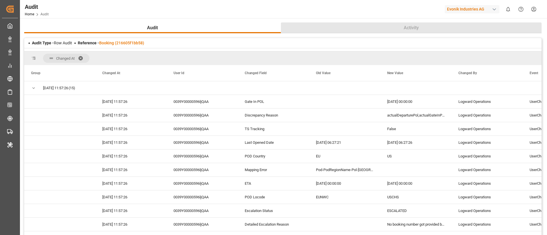
click at [408, 31] on button "Activity" at bounding box center [411, 27] width 261 height 11
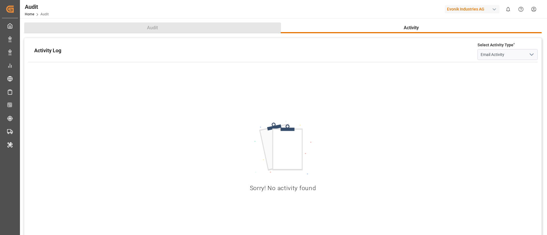
click at [165, 25] on button "Audit" at bounding box center [152, 27] width 257 height 11
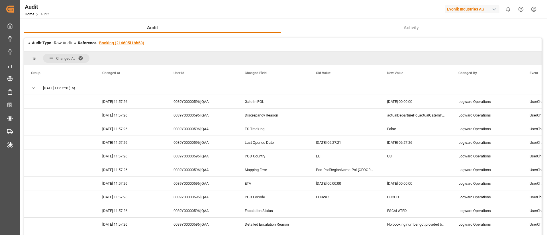
click at [126, 41] on link "Booking (216605f1bb58)" at bounding box center [121, 43] width 45 height 5
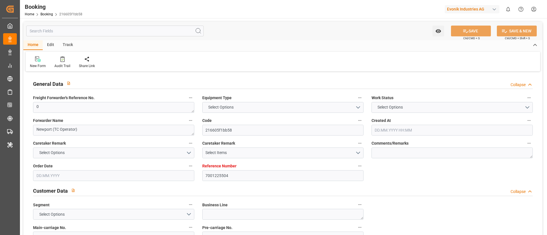
type input "7001225504"
type input "9349497"
type input "Hapag Lloyd"
type input "Hapag Lloyd Aktiengesellschaft"
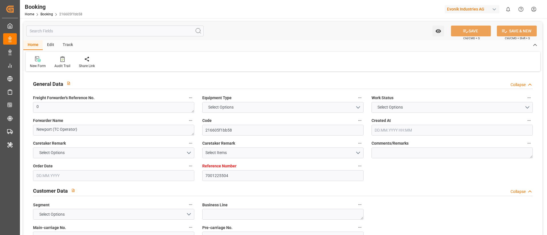
type input "NLRTM"
type input "USCHS"
type input "0"
type input "17.07.2025 12:14"
type input "17.07.2025"
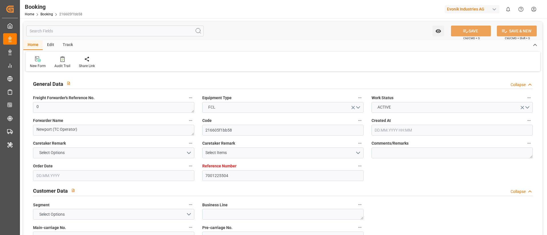
type input "09.09.2025 00:00"
type input "13.09.2025 00:00"
type input "14.09.2025 00:00"
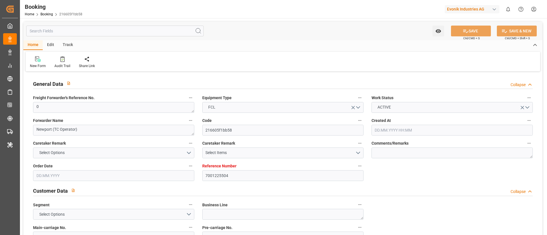
type input "09.09.2025 00:00"
type input "23.09.2025 00:00"
type input "21.09.2025 00:00"
type input "22.07.2025"
type input "22.09.2025 06:27"
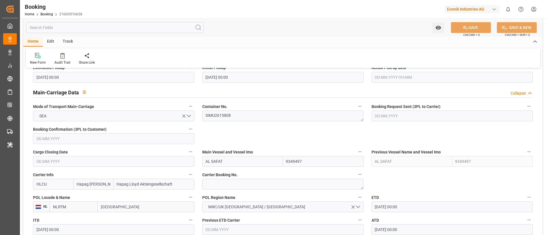
scroll to position [342, 0]
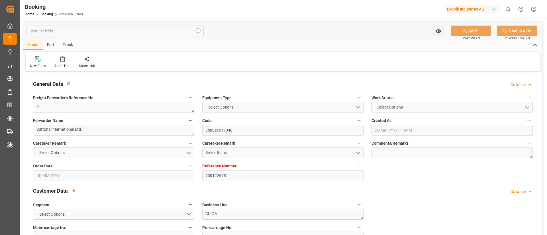
click at [61, 61] on icon at bounding box center [62, 59] width 4 height 6
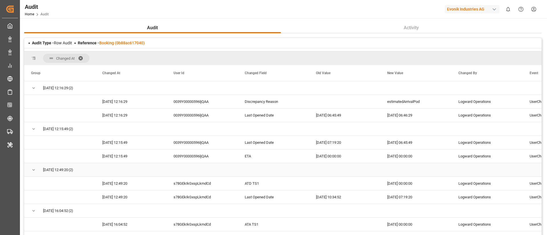
scroll to position [43, 0]
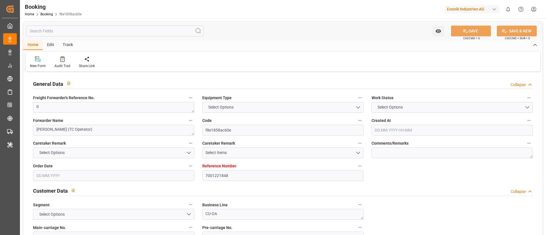
click at [61, 62] on icon at bounding box center [62, 59] width 4 height 6
type input "7001193235"
type input "9312975"
type input "ONE"
type input "Ocean Network Express"
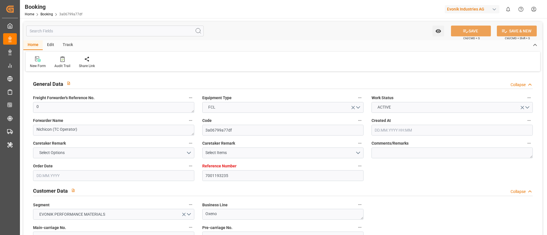
type input "NLRTM"
type input "JPNGO"
type input "55"
type input "0"
type input "[DATE] 05:49"
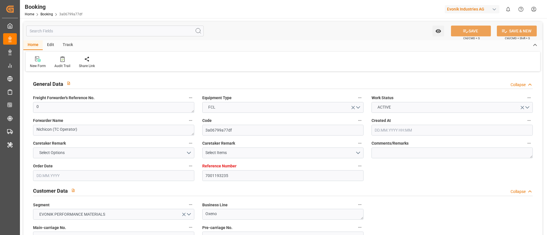
type input "[DATE]"
type input "[DATE] 00:00"
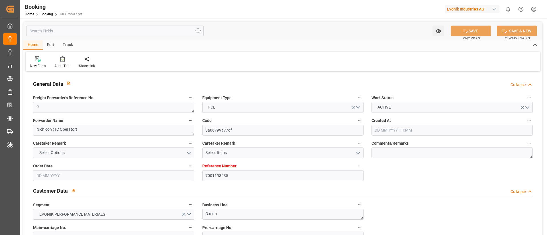
type input "[DATE] 00:00"
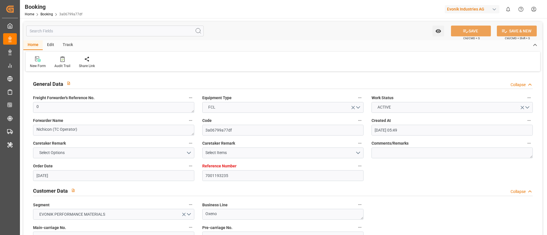
type input "[DATE]"
type input "[DATE] 07:46"
type input "7001193235"
type input "9312975"
type input "ONE"
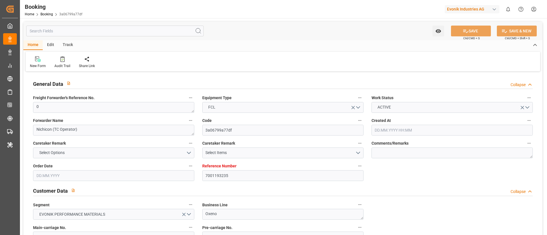
type input "Ocean Network Express"
type input "NLRTM"
type input "JPNGO"
type input "55"
type input "0"
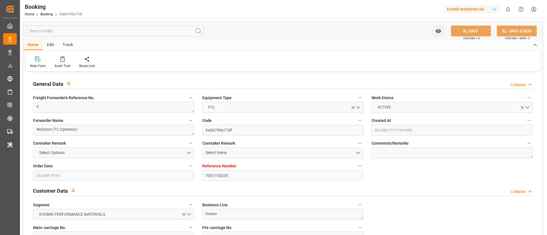
type input "[DATE] 05:49"
type input "[DATE]"
type input "[DATE] 00:00"
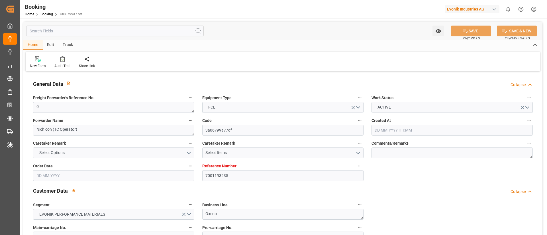
type input "[DATE] 00:00"
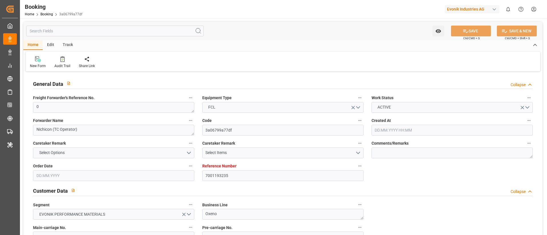
type input "[DATE] 00:00"
type input "[DATE]"
type input "[DATE] 07:46"
click at [65, 64] on div "Audit Trail" at bounding box center [62, 65] width 16 height 5
click at [57, 61] on div at bounding box center [62, 59] width 16 height 6
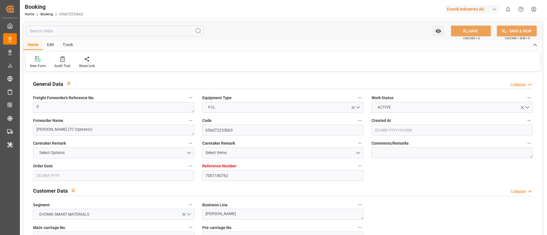
click at [64, 63] on div "Audit Trail" at bounding box center [62, 65] width 16 height 5
